Goal: Task Accomplishment & Management: Complete application form

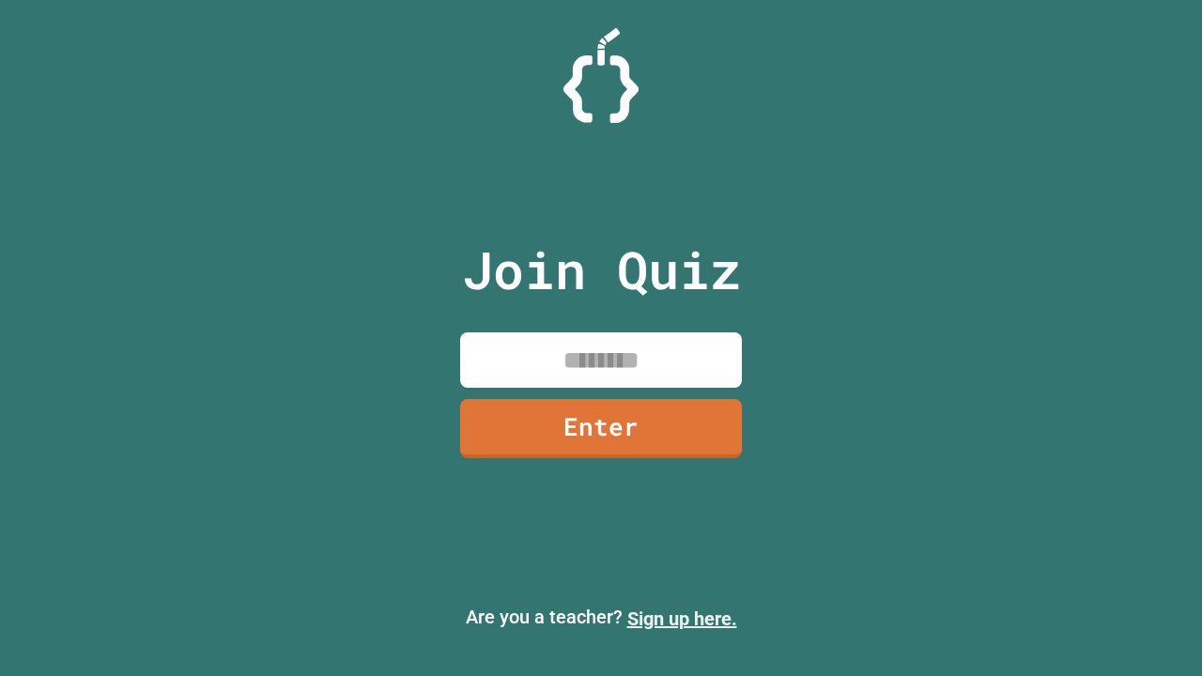
click at [682, 619] on link "Sign up here." at bounding box center [682, 618] width 110 height 23
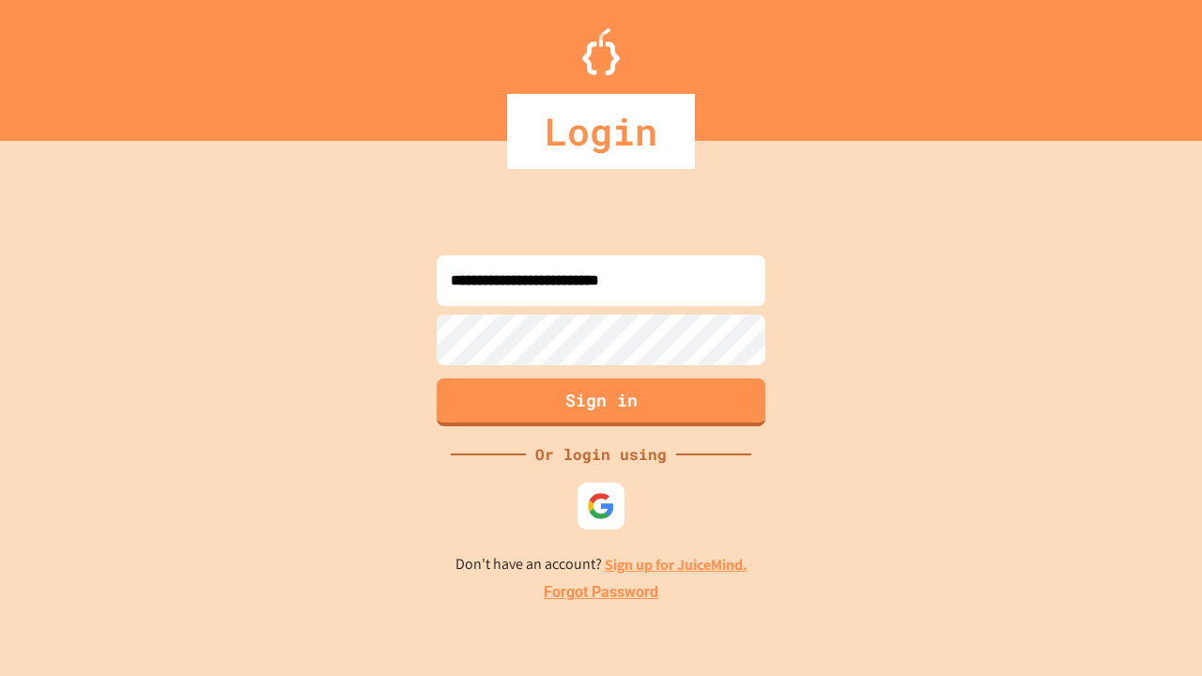
type input "**********"
